Goal: Information Seeking & Learning: Learn about a topic

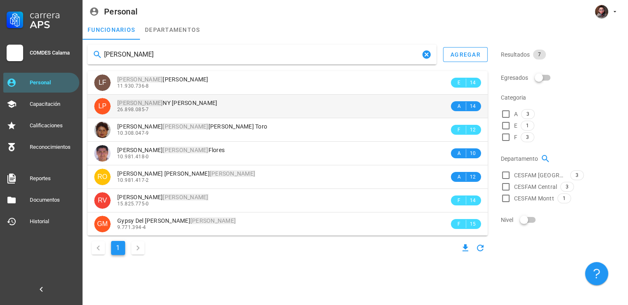
type input "[PERSON_NAME]"
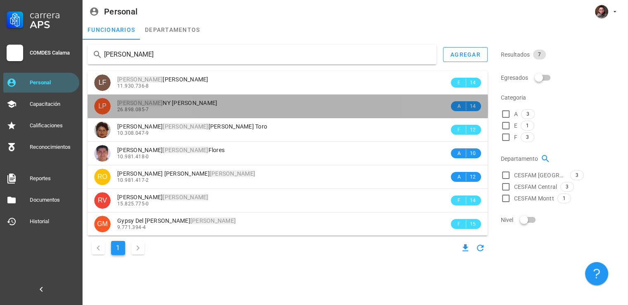
click at [173, 114] on div "[PERSON_NAME] [PERSON_NAME] 26.898.085-7" at bounding box center [283, 106] width 332 height 23
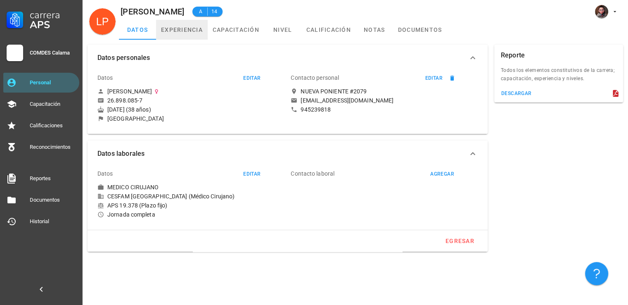
click at [177, 26] on link "experiencia" at bounding box center [182, 30] width 52 height 20
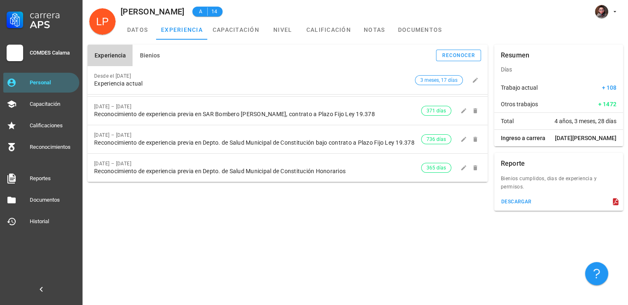
click at [453, 245] on div "Experiencia Bienios reconocer Desde el [DATE] Experiencia actual 3 meses, 17 dí…" at bounding box center [356, 172] width 546 height 265
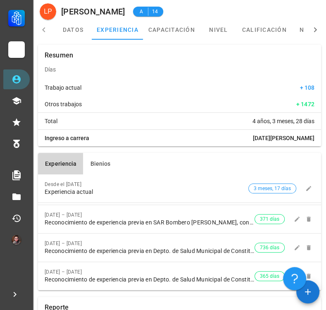
click at [195, 114] on div "Total 4 años, 3 meses, 28 días" at bounding box center [179, 121] width 283 height 17
click at [159, 94] on div "Trabajo actual + 108" at bounding box center [179, 87] width 283 height 17
click at [107, 28] on link "experiencia" at bounding box center [118, 30] width 52 height 20
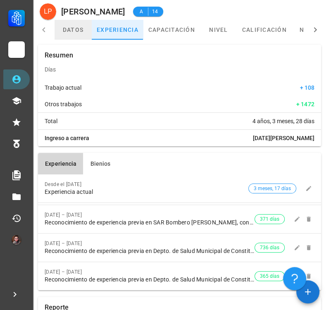
drag, startPoint x: 83, startPoint y: 33, endPoint x: 94, endPoint y: 32, distance: 11.6
click at [83, 33] on link "datos" at bounding box center [73, 30] width 37 height 20
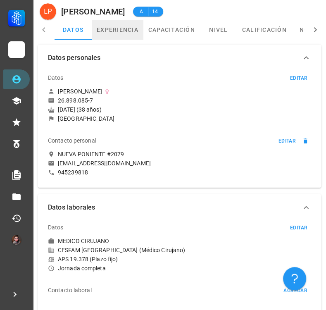
click at [138, 33] on link "experiencia" at bounding box center [118, 30] width 52 height 20
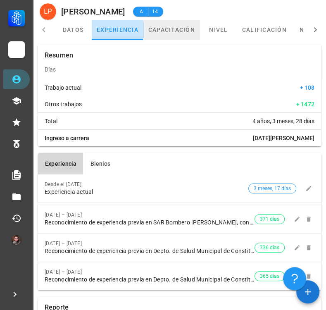
click at [184, 36] on link "capacitación" at bounding box center [171, 30] width 57 height 20
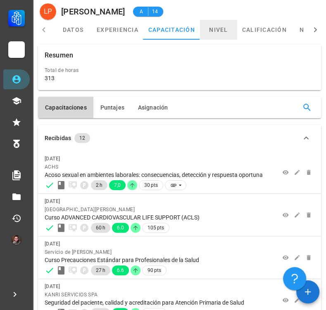
click at [210, 32] on link "nivel" at bounding box center [218, 30] width 37 height 20
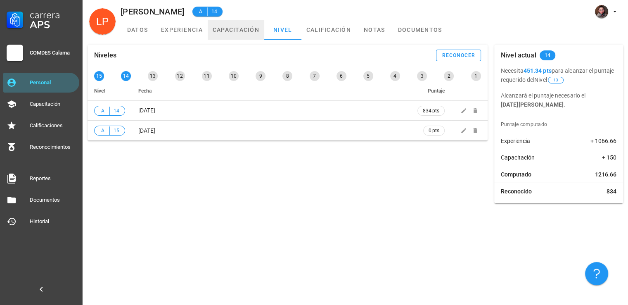
click at [225, 31] on link "capacitación" at bounding box center [236, 30] width 57 height 20
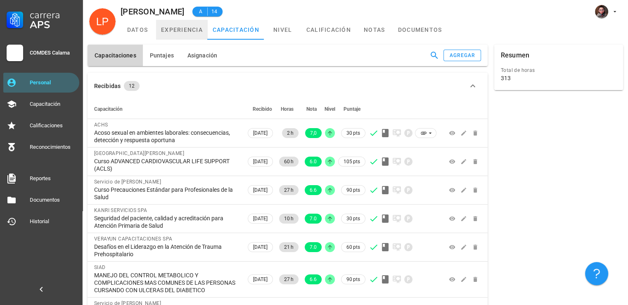
click at [195, 39] on link "experiencia" at bounding box center [182, 30] width 52 height 20
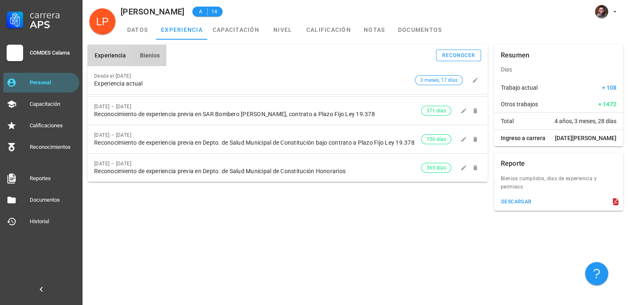
click at [155, 57] on span "Bienios" at bounding box center [149, 55] width 21 height 7
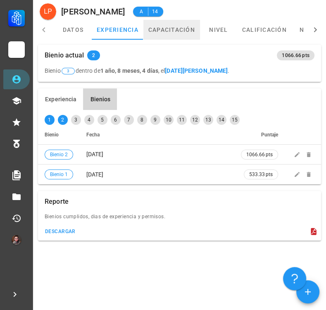
click at [197, 29] on link "capacitación" at bounding box center [171, 30] width 57 height 20
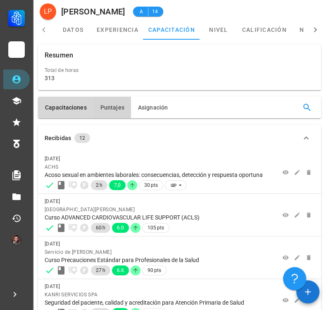
click at [114, 109] on span "Puntajes" at bounding box center [112, 107] width 24 height 7
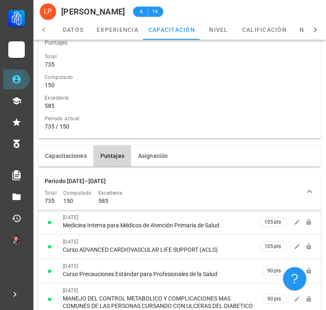
scroll to position [41, 0]
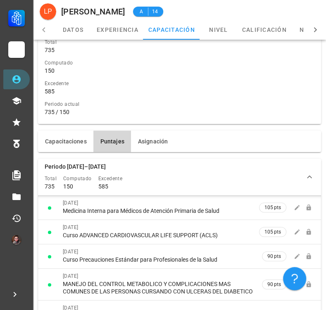
click at [167, 87] on div "Excedente" at bounding box center [180, 83] width 270 height 8
click at [114, 93] on div "585" at bounding box center [180, 91] width 270 height 7
click at [144, 87] on div "Excedente" at bounding box center [180, 83] width 270 height 8
click at [24, 81] on link "Personal" at bounding box center [16, 79] width 26 height 20
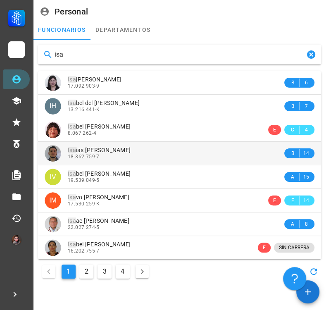
type input "isa"
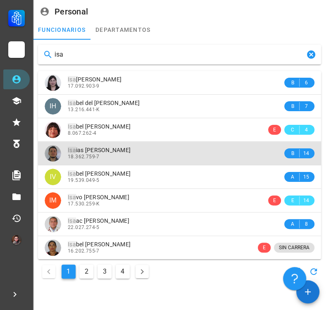
click at [182, 154] on div "18.362.759-7" at bounding box center [175, 157] width 215 height 6
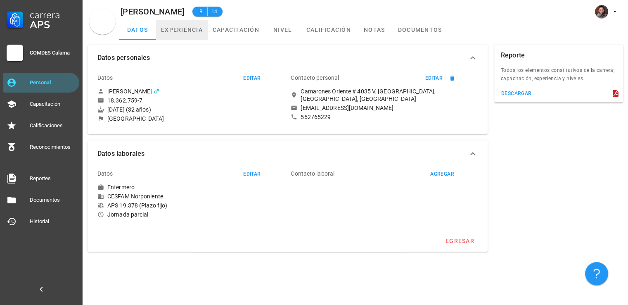
click at [166, 33] on link "experiencia" at bounding box center [182, 30] width 52 height 20
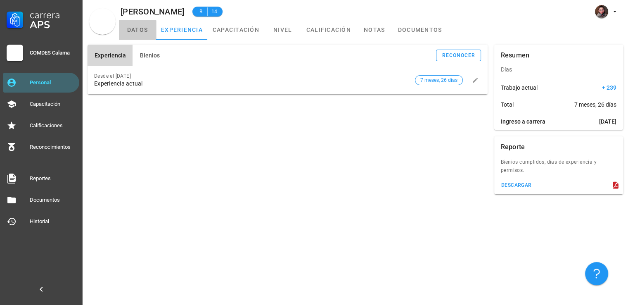
click at [139, 25] on link "datos" at bounding box center [137, 30] width 37 height 20
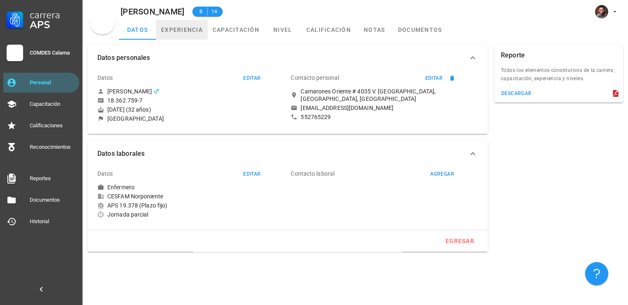
click at [188, 27] on link "experiencia" at bounding box center [182, 30] width 52 height 20
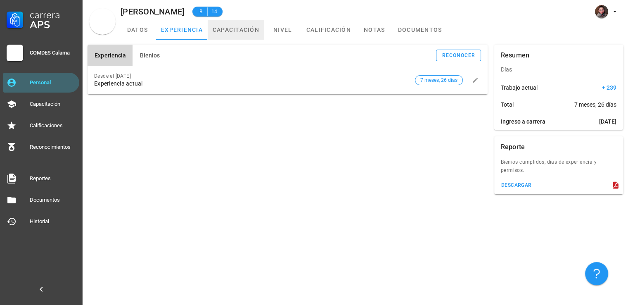
click at [246, 27] on link "capacitación" at bounding box center [236, 30] width 57 height 20
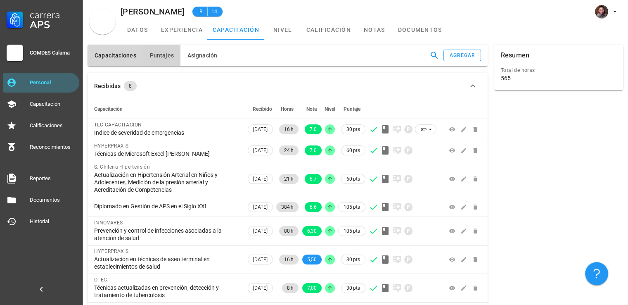
click at [165, 65] on button "Puntajes" at bounding box center [162, 55] width 38 height 21
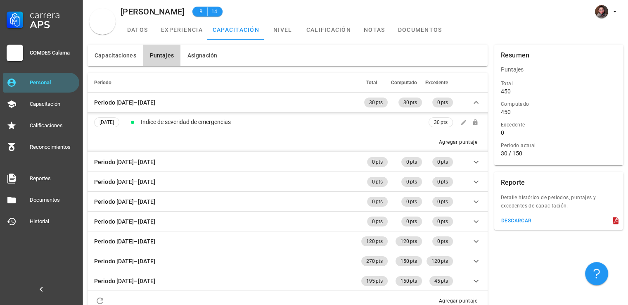
scroll to position [11, 0]
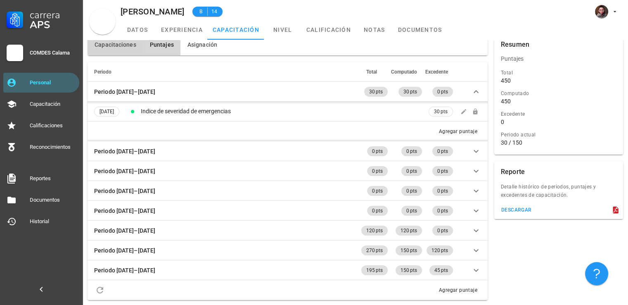
click at [119, 47] on span "Capacitaciones" at bounding box center [115, 44] width 42 height 7
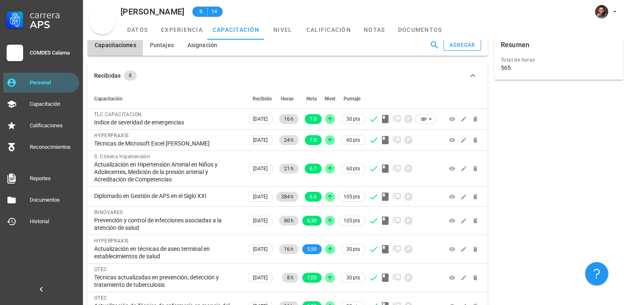
scroll to position [0, 0]
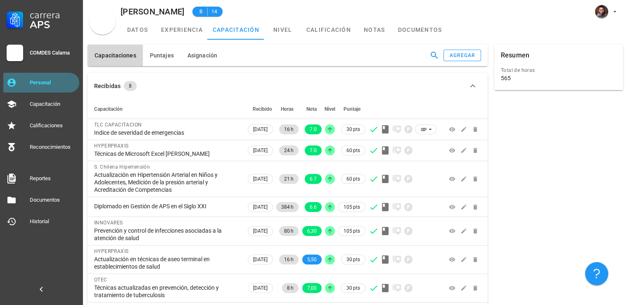
click at [54, 75] on link "Personal" at bounding box center [41, 83] width 76 height 20
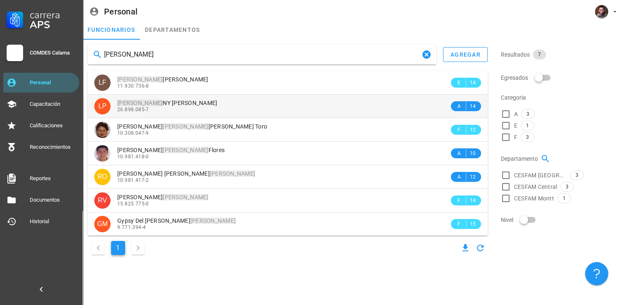
type input "[PERSON_NAME]"
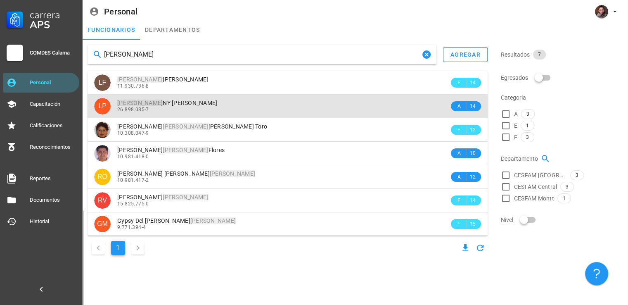
click at [177, 104] on span "[PERSON_NAME] [PERSON_NAME]" at bounding box center [167, 103] width 100 height 7
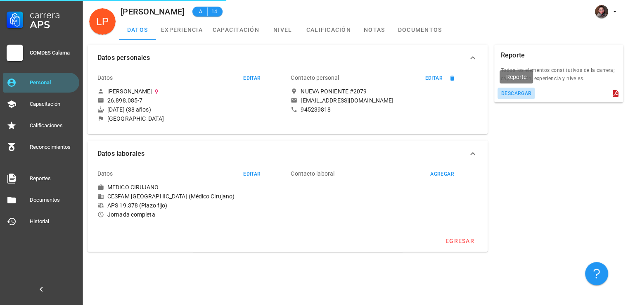
click at [508, 90] on button "descargar" at bounding box center [517, 94] width 38 height 12
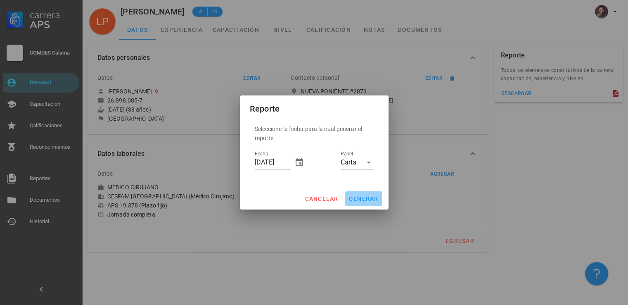
click at [373, 193] on button "generar" at bounding box center [363, 198] width 37 height 15
